Goal: Task Accomplishment & Management: Manage account settings

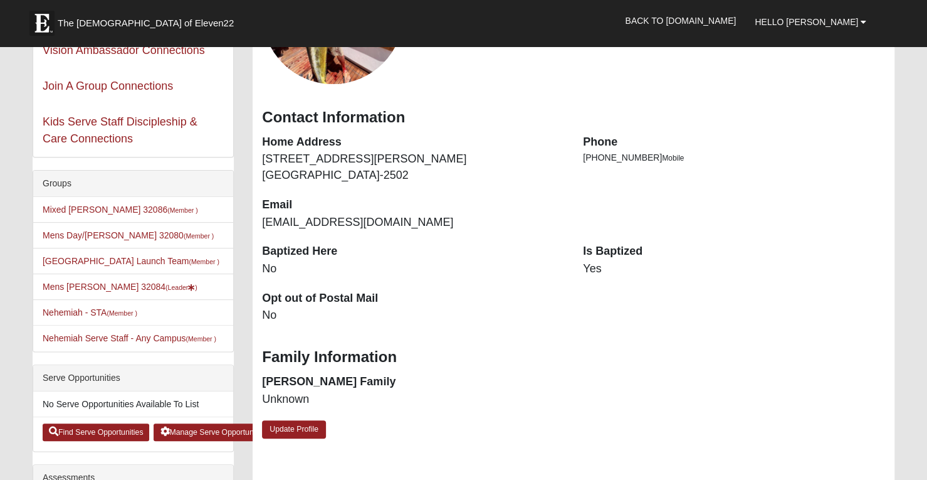
scroll to position [188, 0]
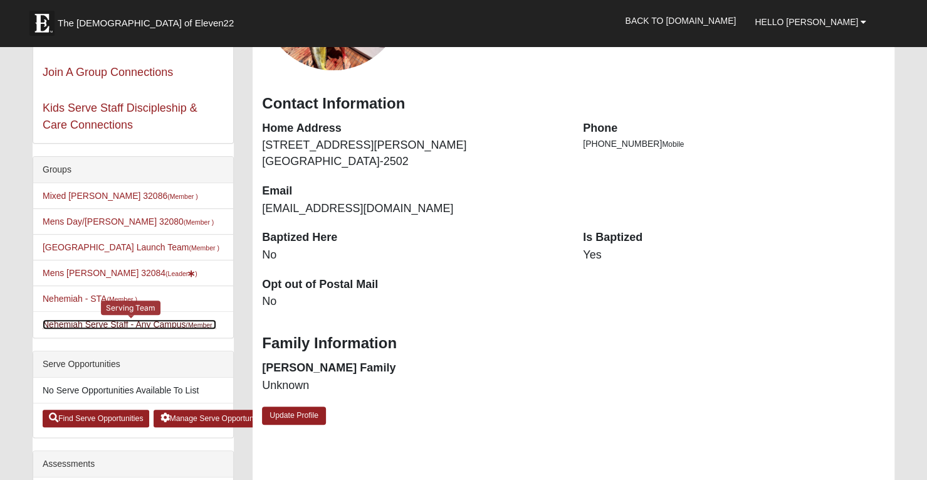
click at [144, 323] on link "Nehemiah Serve Staff - Any Campus (Member )" at bounding box center [130, 324] width 174 height 10
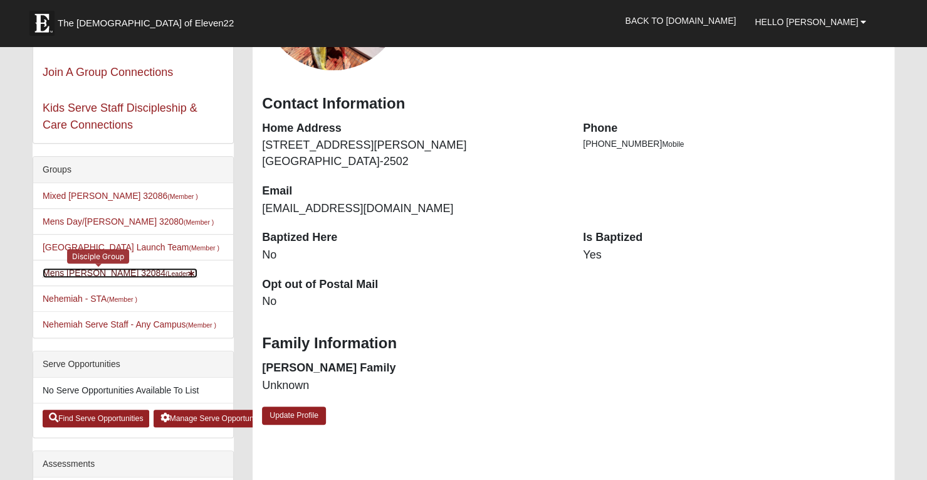
click at [104, 268] on link "Mens Griffin 32084 (Leader )" at bounding box center [120, 273] width 155 height 10
click at [107, 271] on link "Mens Griffin 32084 (Leader )" at bounding box center [120, 273] width 155 height 10
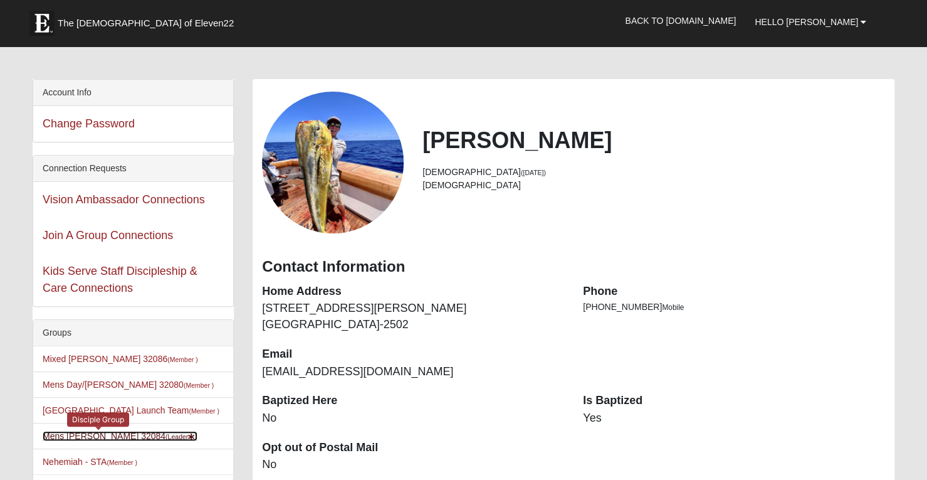
scroll to position [0, 0]
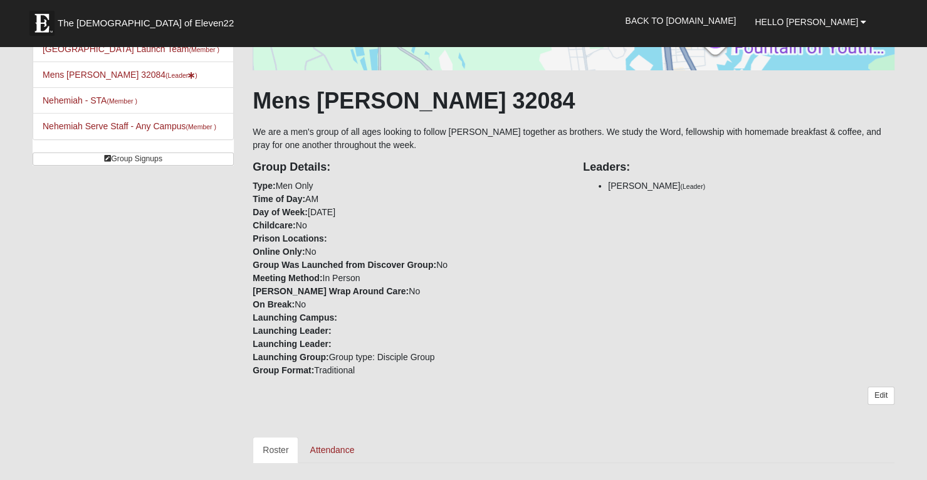
scroll to position [162, 0]
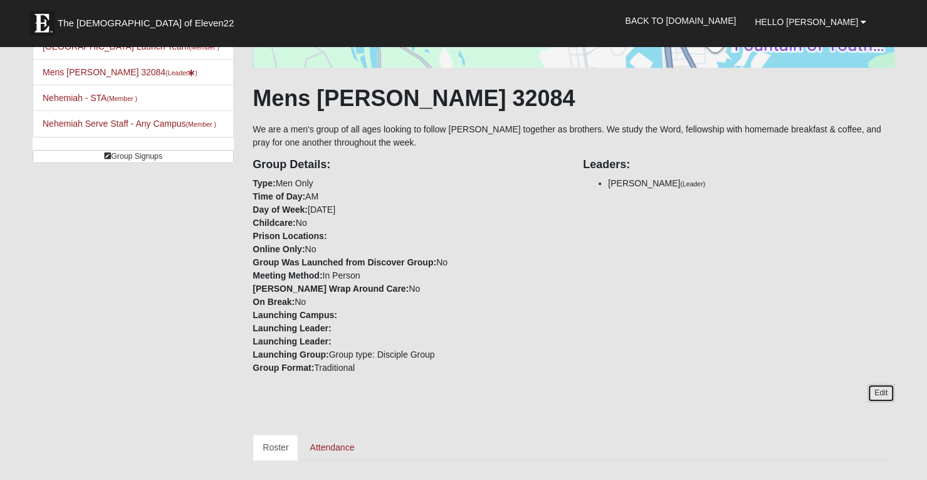
click at [881, 392] on link "Edit" at bounding box center [881, 393] width 27 height 18
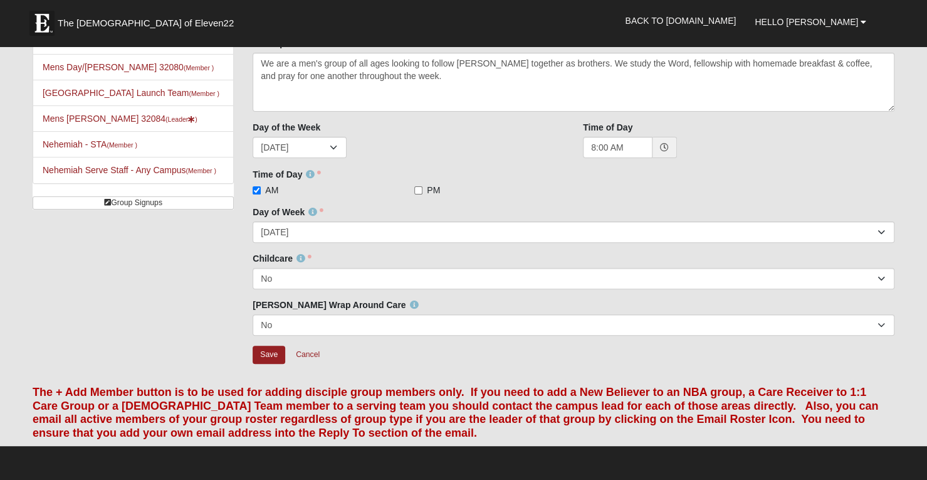
scroll to position [100, 0]
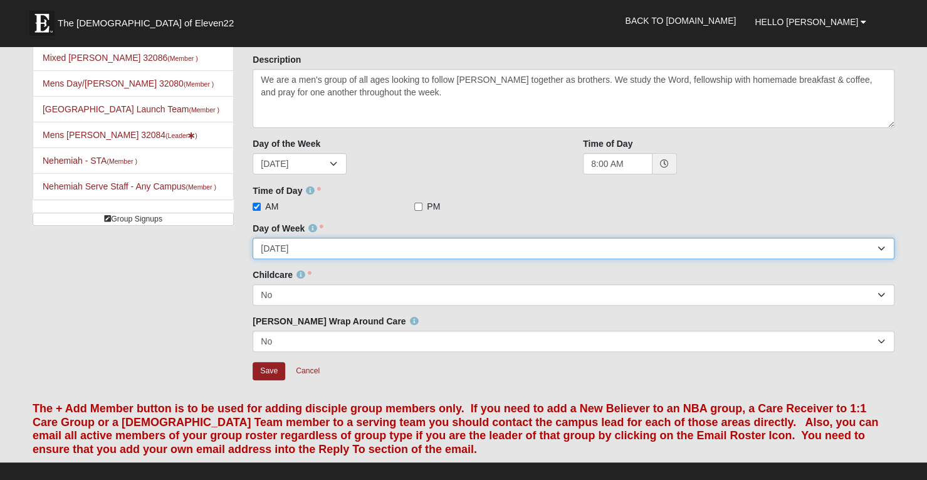
click at [479, 248] on select "[DATE] [DATE] [DATE] [DATE] [DATE] [DATE] [DATE]" at bounding box center [574, 248] width 642 height 21
select select "5"
click at [253, 238] on select "[DATE] [DATE] [DATE] [DATE] [DATE] [DATE] [DATE]" at bounding box center [574, 248] width 642 height 21
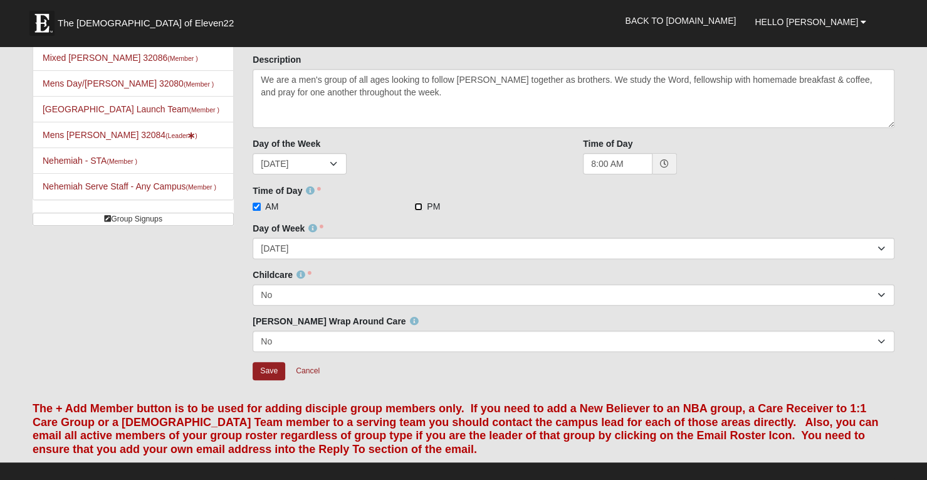
click at [417, 205] on input "PM" at bounding box center [418, 206] width 8 height 8
checkbox input "true"
click at [259, 205] on input "AM" at bounding box center [257, 206] width 8 height 8
checkbox input "false"
click at [670, 161] on span at bounding box center [665, 163] width 24 height 21
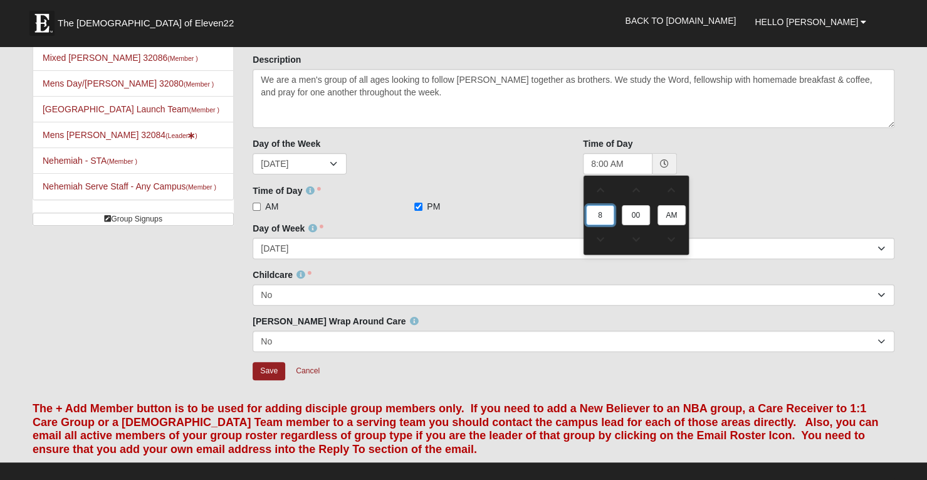
click at [608, 211] on input "8" at bounding box center [600, 215] width 28 height 20
type input "12:00 AM"
type input "7"
type input "7:00 AM"
type input "7"
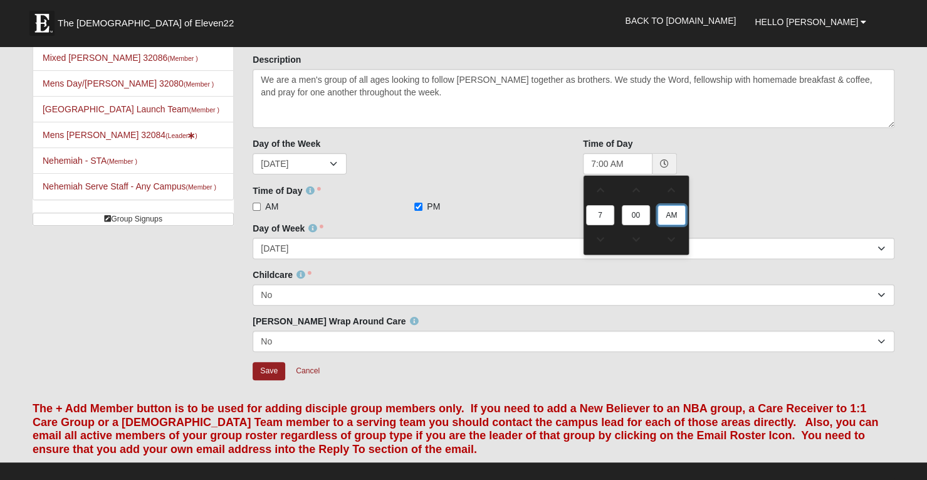
click at [675, 214] on input "AM" at bounding box center [672, 215] width 28 height 20
type input "p"
type input "7:00 PM"
type input "pm"
click at [749, 200] on div "AM PM Time of Day is required." at bounding box center [574, 206] width 642 height 13
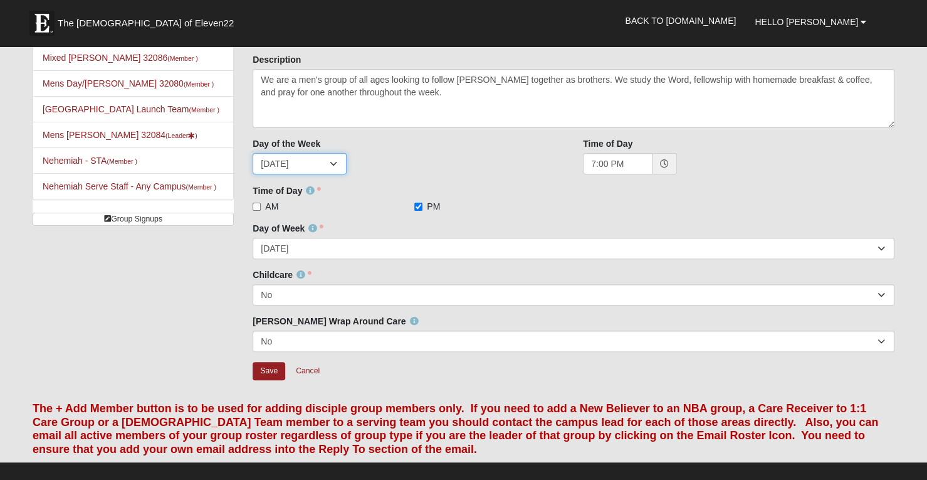
click at [333, 160] on select "Sunday Monday Tuesday Wednesday Thursday Friday Saturday" at bounding box center [300, 163] width 94 height 21
select select "5"
click at [253, 153] on select "Sunday Monday Tuesday Wednesday Thursday Friday Saturday" at bounding box center [300, 163] width 94 height 21
click at [510, 184] on div "Time of Day AM PM Time of Day is required." at bounding box center [574, 198] width 642 height 28
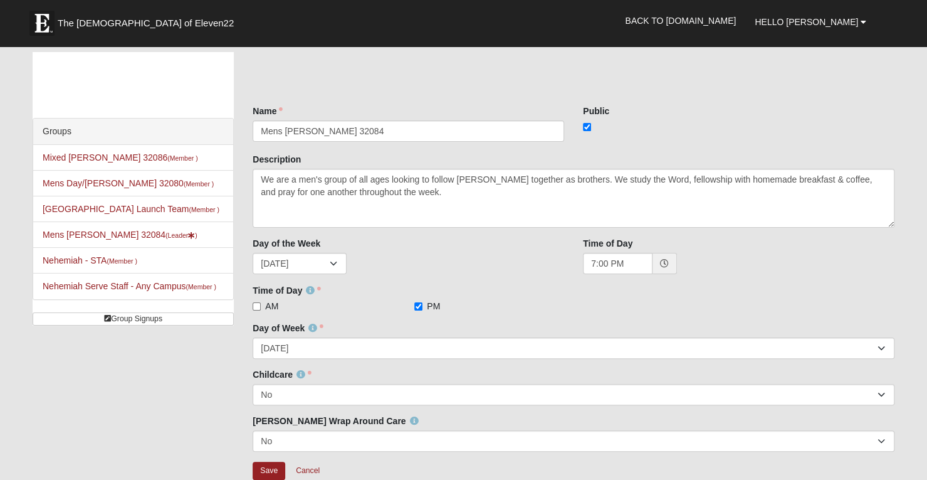
scroll to position [0, 0]
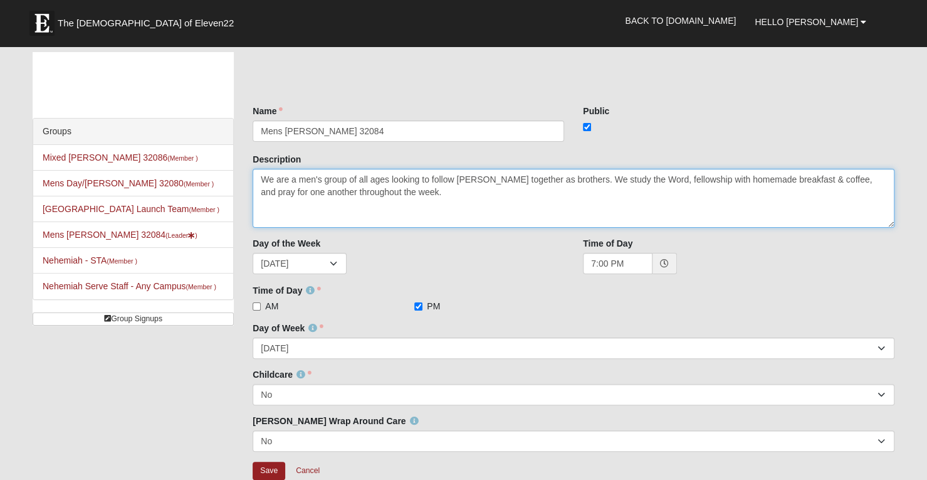
drag, startPoint x: 820, startPoint y: 179, endPoint x: 687, endPoint y: 182, distance: 132.9
click at [687, 182] on textarea "We are a men's group of all ages looking to follow Jesus together as brothers. …" at bounding box center [574, 198] width 642 height 59
type textarea "We are a men's group of all ages looking to follow Jesus together as brothers. …"
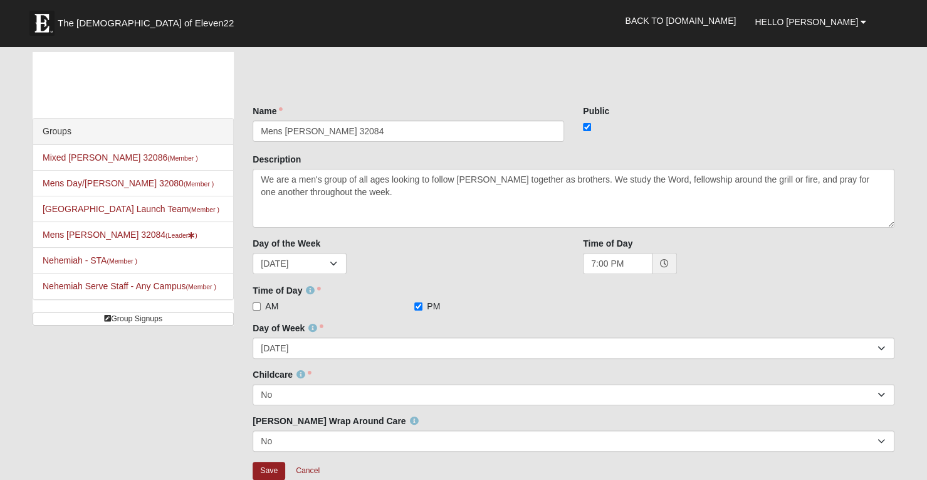
click at [780, 115] on div "Public" at bounding box center [739, 119] width 312 height 28
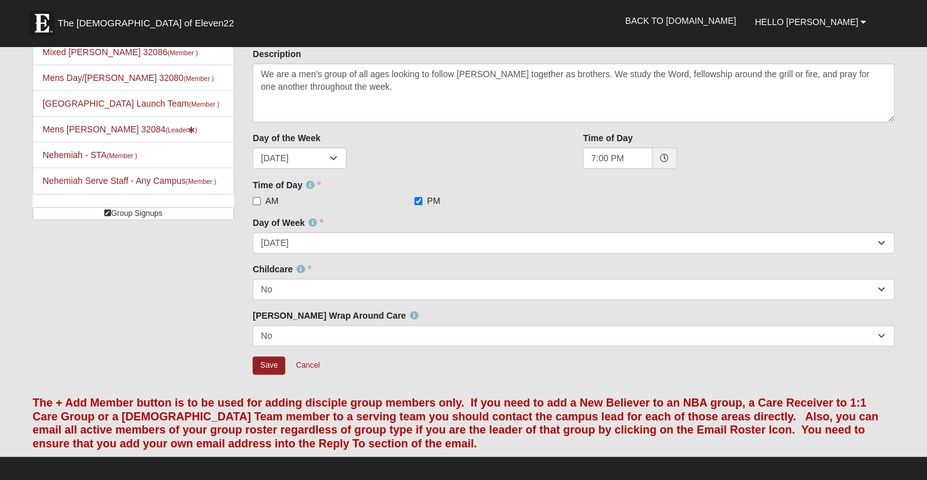
scroll to position [125, 0]
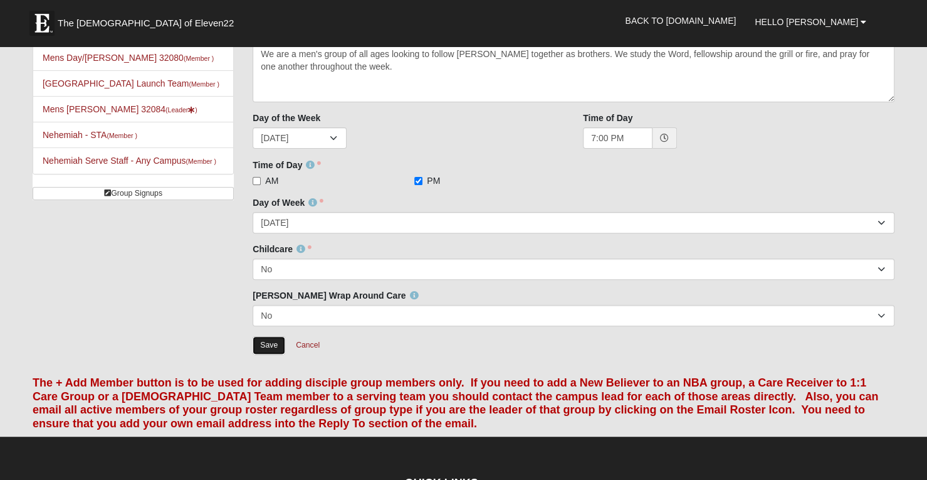
click at [272, 339] on input "Save" at bounding box center [269, 345] width 33 height 18
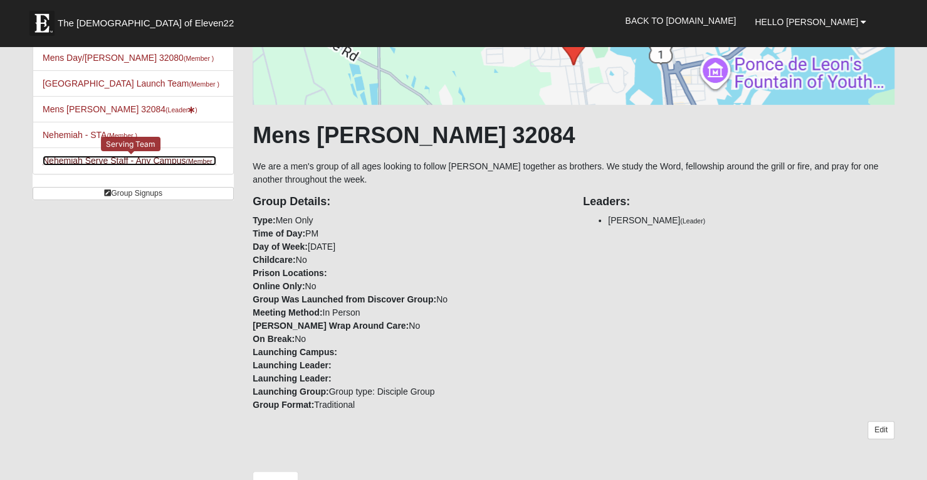
click at [85, 163] on link "Nehemiah Serve Staff - Any Campus (Member )" at bounding box center [130, 160] width 174 height 10
click at [102, 157] on link "Nehemiah Serve Staff - Any Campus (Member )" at bounding box center [130, 160] width 174 height 10
click at [102, 158] on link "Nehemiah Serve Staff - Any Campus (Member )" at bounding box center [130, 160] width 174 height 10
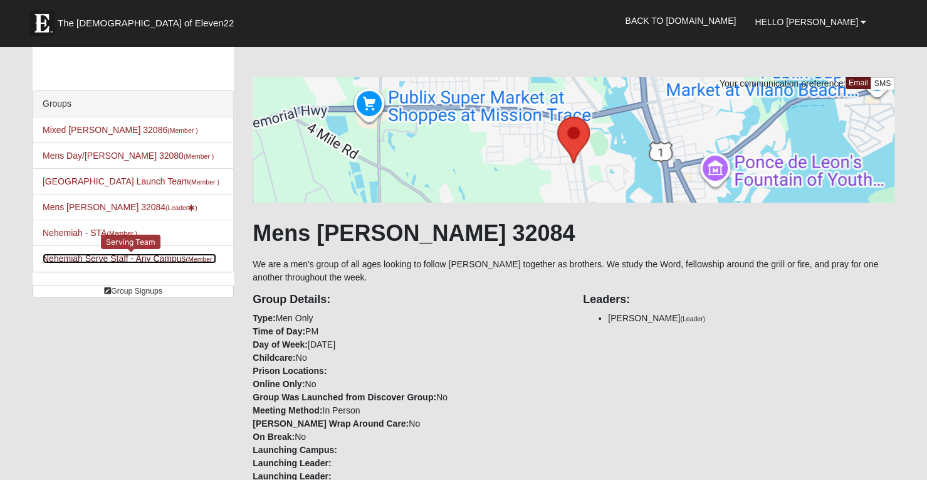
scroll to position [0, 0]
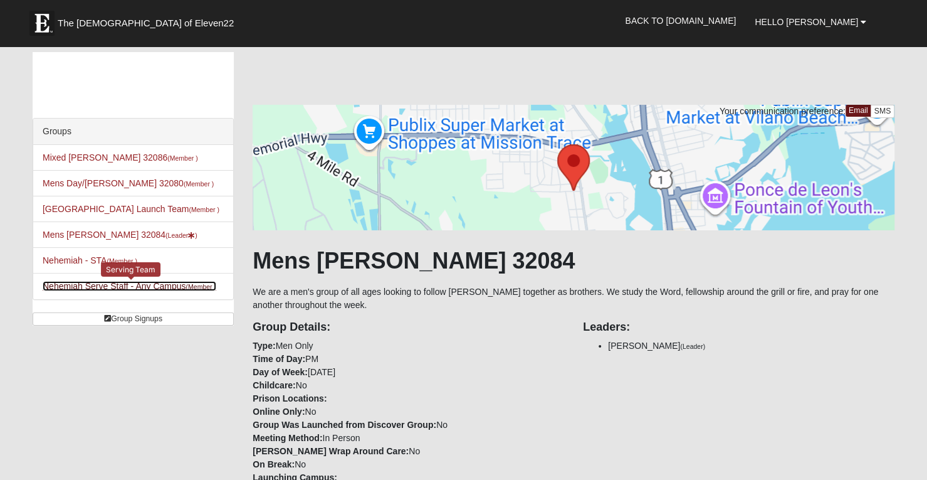
click at [181, 283] on link "Nehemiah Serve Staff - Any Campus (Member )" at bounding box center [130, 286] width 174 height 10
